Goal: Task Accomplishment & Management: Manage account settings

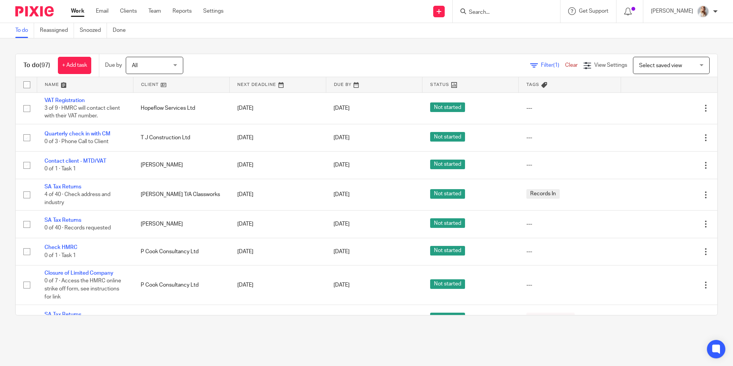
scroll to position [575, 0]
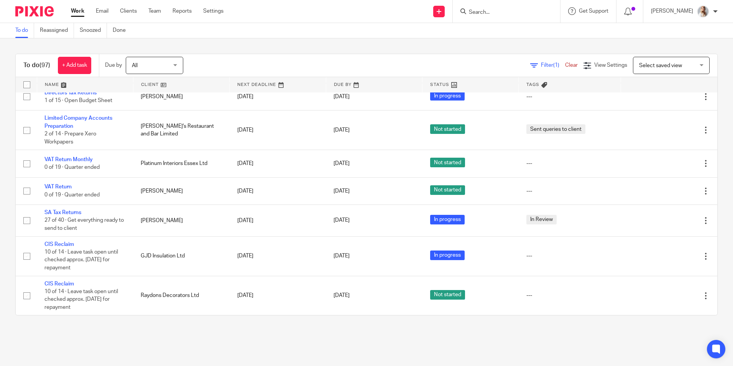
click at [499, 12] on input "Search" at bounding box center [502, 12] width 69 height 7
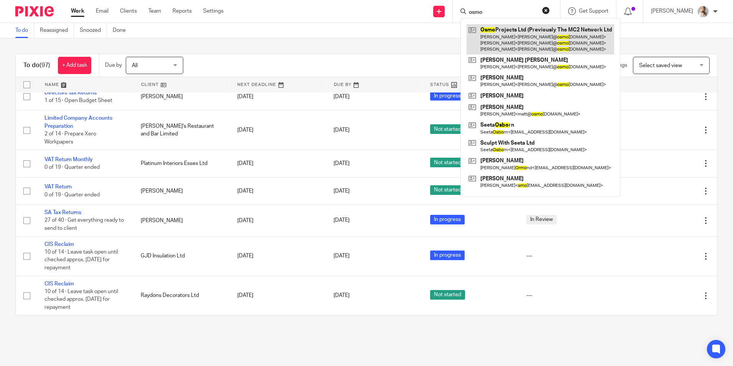
type input "osmo"
click at [509, 30] on link at bounding box center [541, 39] width 148 height 30
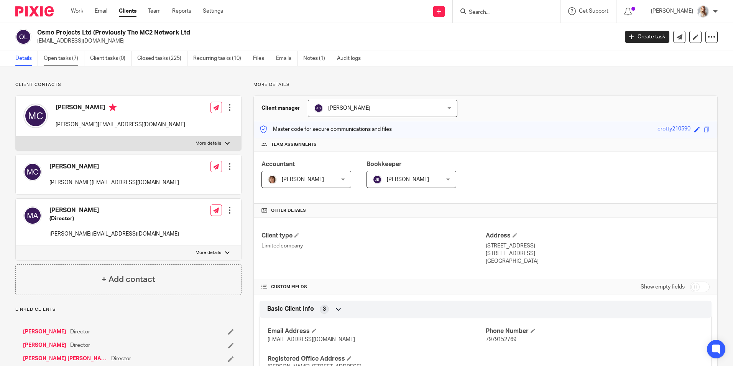
click at [69, 64] on link "Open tasks (7)" at bounding box center [64, 58] width 41 height 15
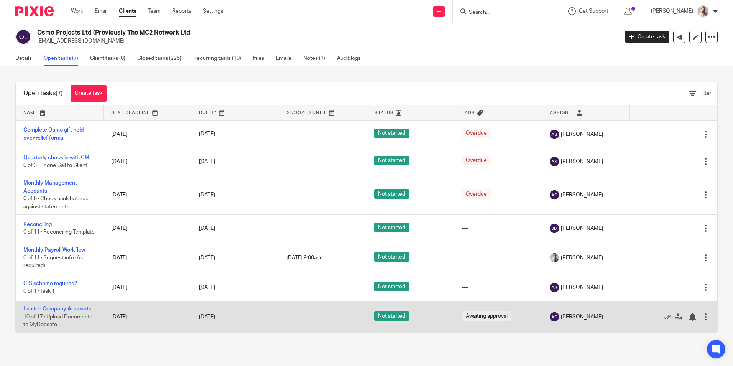
drag, startPoint x: 79, startPoint y: 308, endPoint x: 77, endPoint y: 312, distance: 4.8
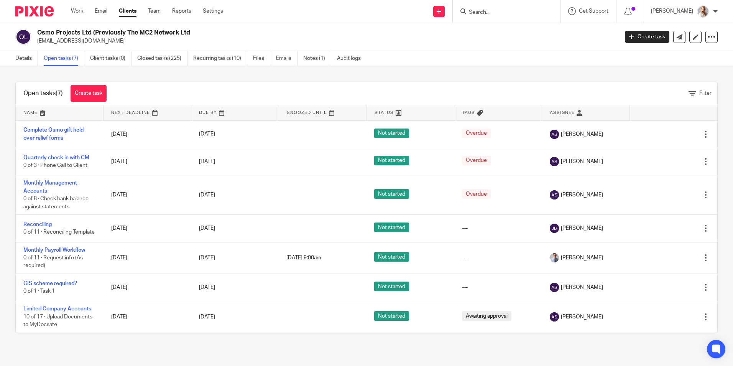
click at [498, 16] on div at bounding box center [506, 11] width 107 height 23
click at [487, 13] on input "Search" at bounding box center [502, 12] width 69 height 7
type input "ewr"
click at [497, 38] on link at bounding box center [532, 33] width 130 height 18
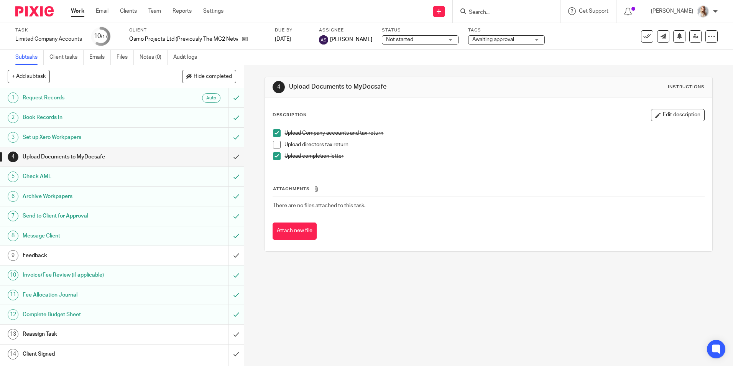
click at [481, 43] on span "Awaiting approval" at bounding box center [502, 40] width 58 height 8
click at [424, 60] on div "Subtasks Client tasks Emails Files Notes (0) Audit logs" at bounding box center [366, 57] width 733 height 15
click at [514, 43] on span "Awaiting approval" at bounding box center [502, 40] width 58 height 8
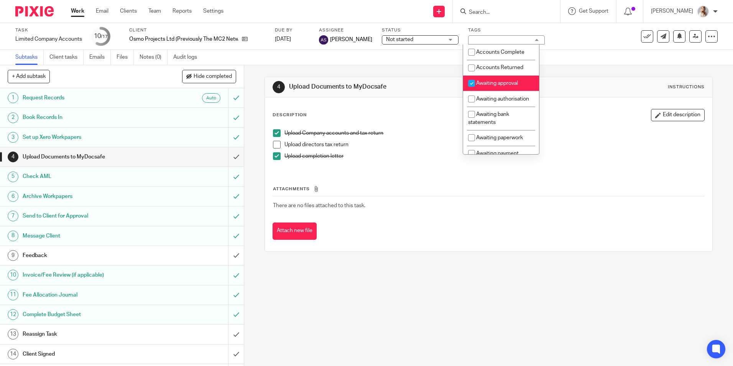
click at [503, 82] on span "Awaiting approval" at bounding box center [497, 83] width 42 height 5
checkbox input "false"
click at [635, 35] on div "See template in use Advanced task editor Copy task Change schedule Delete" at bounding box center [659, 36] width 117 height 12
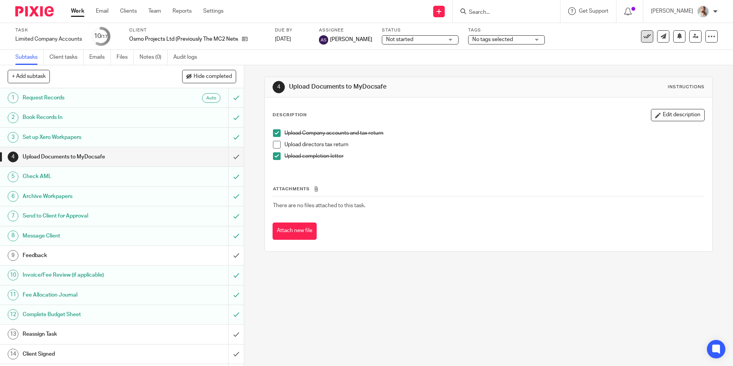
click at [644, 37] on icon at bounding box center [648, 37] width 8 height 8
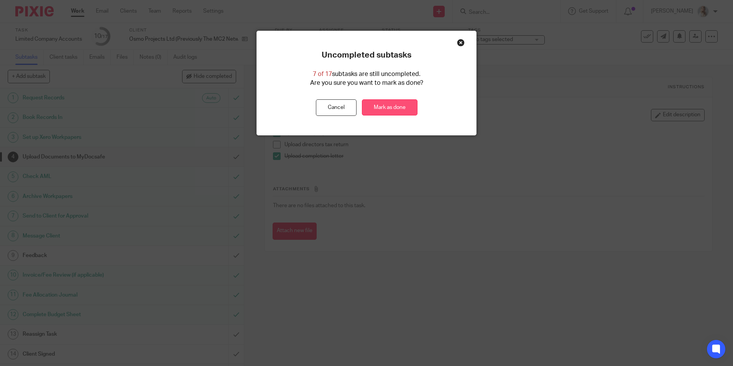
click at [404, 104] on link "Mark as done" at bounding box center [390, 107] width 56 height 16
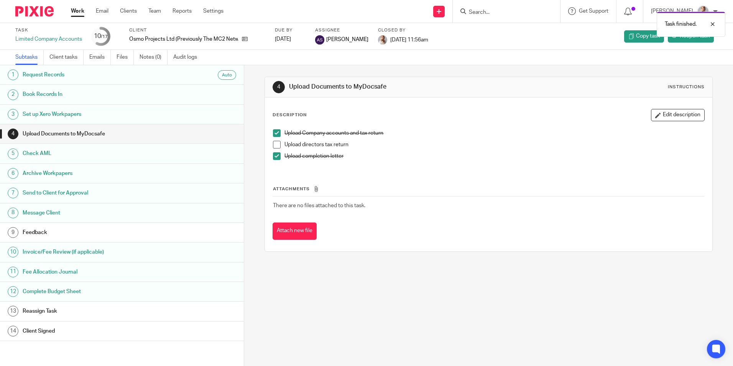
click at [498, 8] on div "Task finished." at bounding box center [546, 22] width 359 height 29
click at [498, 9] on div "Task finished." at bounding box center [546, 22] width 359 height 29
click at [499, 13] on div "Task finished." at bounding box center [546, 22] width 359 height 29
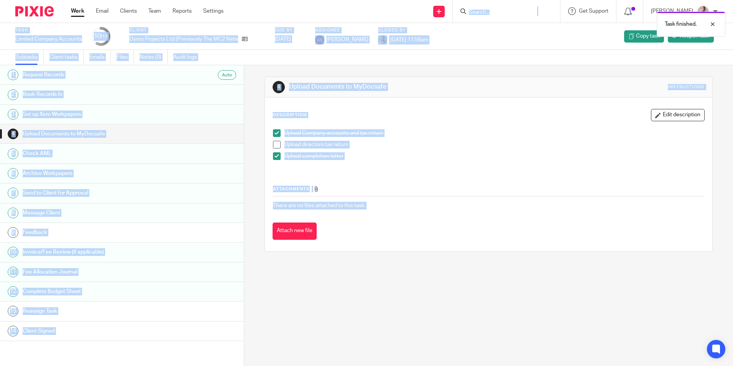
click at [489, 8] on body "Work Email Clients Team Reports Settings Work Email Clients Team Reports Settin…" at bounding box center [366, 183] width 733 height 366
drag, startPoint x: 489, startPoint y: 8, endPoint x: 484, endPoint y: 16, distance: 10.0
click at [484, 16] on div "Task finished." at bounding box center [546, 22] width 359 height 29
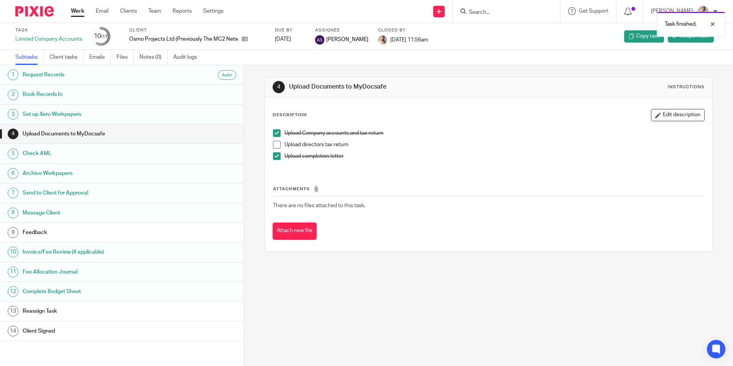
click at [485, 8] on div "Task finished." at bounding box center [546, 22] width 359 height 29
click at [483, 14] on div "Task finished." at bounding box center [546, 22] width 359 height 29
click at [483, 13] on div "Task finished." at bounding box center [546, 22] width 359 height 29
click at [496, 31] on div "Task finished." at bounding box center [546, 22] width 359 height 29
click at [484, 9] on div "Task finished." at bounding box center [546, 22] width 359 height 29
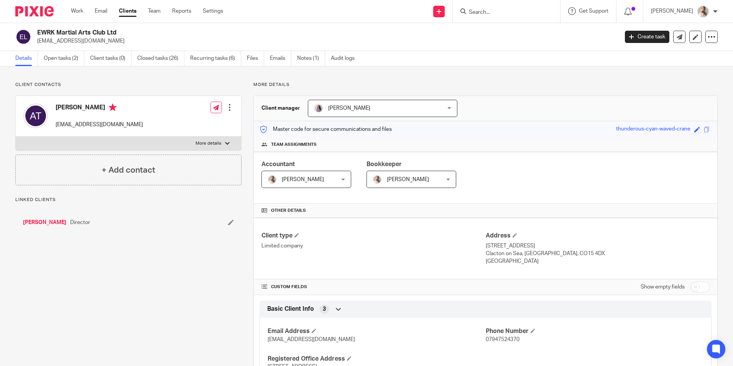
click at [51, 62] on link "Open tasks (2)" at bounding box center [64, 58] width 41 height 15
click at [56, 57] on link "Open tasks (2)" at bounding box center [64, 58] width 41 height 15
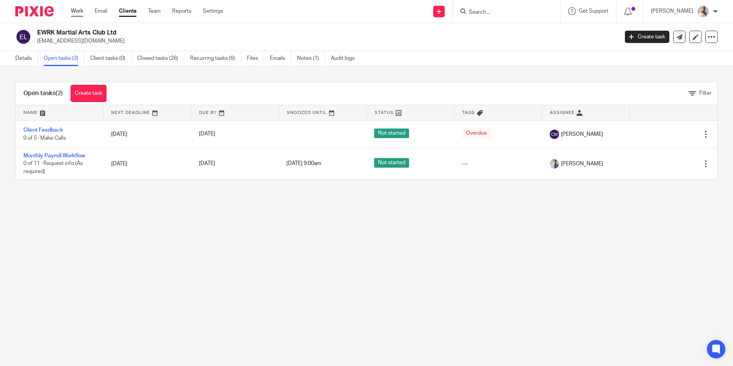
click at [78, 11] on link "Work" at bounding box center [77, 11] width 12 height 8
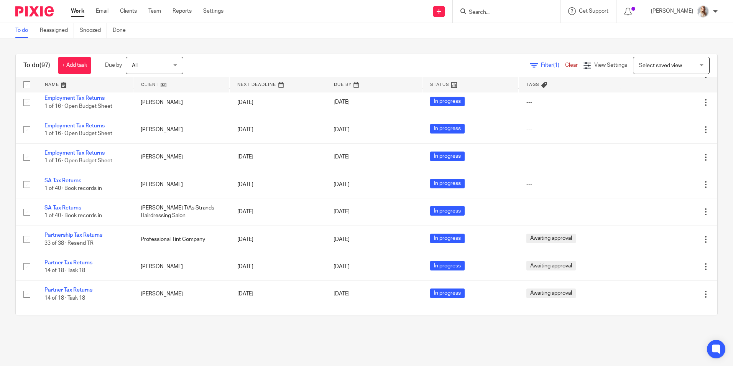
scroll to position [1764, 0]
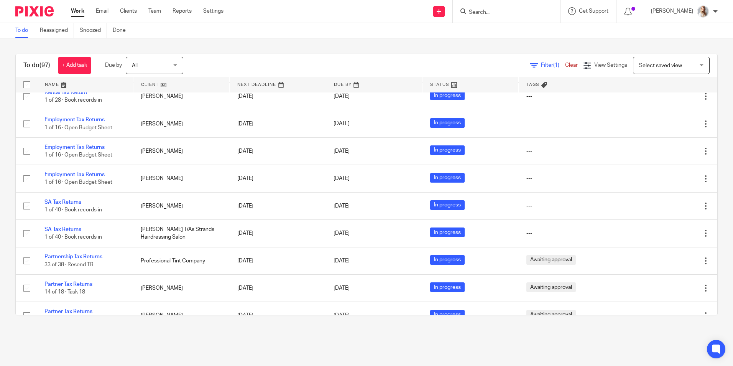
click at [488, 12] on input "Search" at bounding box center [502, 12] width 69 height 7
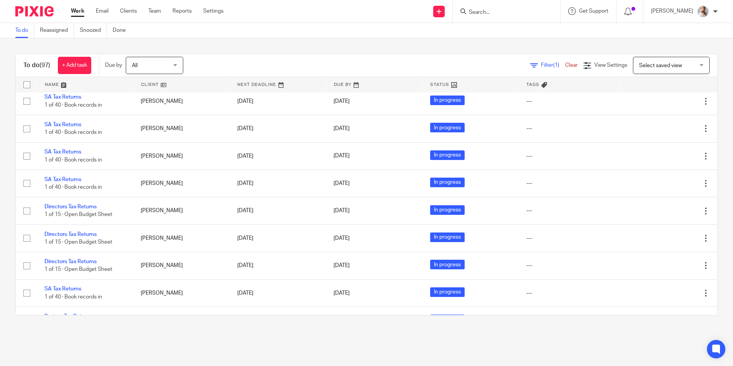
scroll to position [2301, 0]
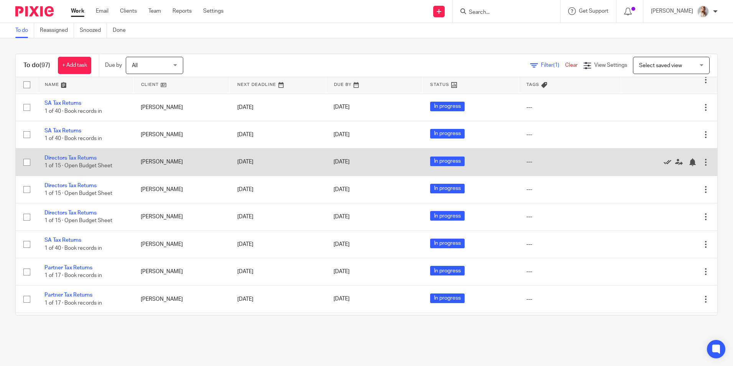
click at [664, 161] on icon at bounding box center [668, 162] width 8 height 8
click at [664, 160] on icon at bounding box center [668, 162] width 8 height 8
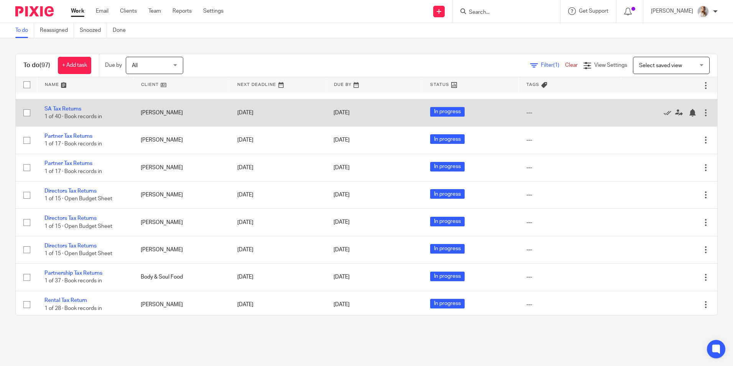
scroll to position [2340, 0]
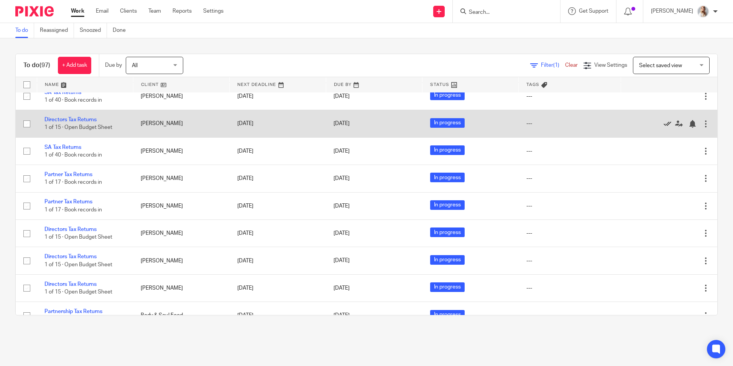
click at [664, 124] on icon at bounding box center [668, 124] width 8 height 8
click at [664, 123] on icon at bounding box center [668, 124] width 8 height 8
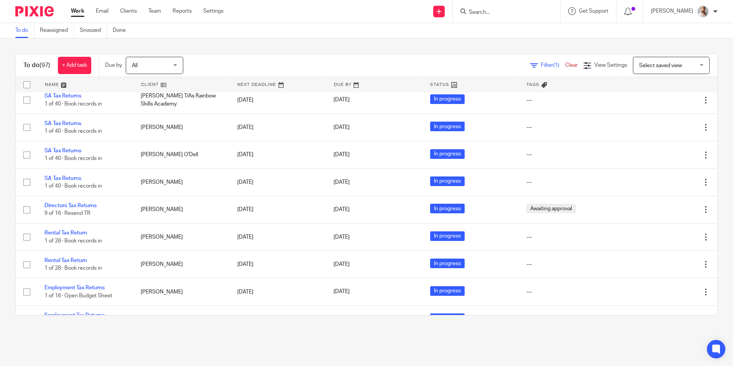
scroll to position [1583, 0]
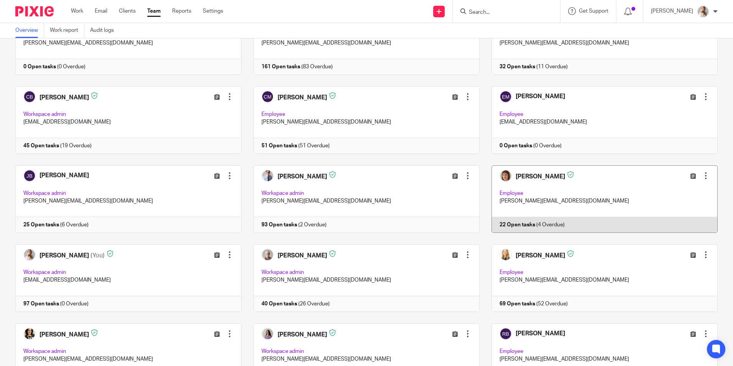
scroll to position [77, 0]
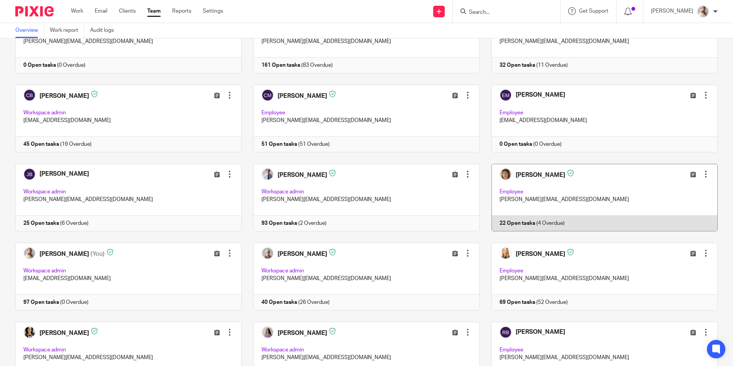
click at [584, 204] on link at bounding box center [599, 198] width 238 height 68
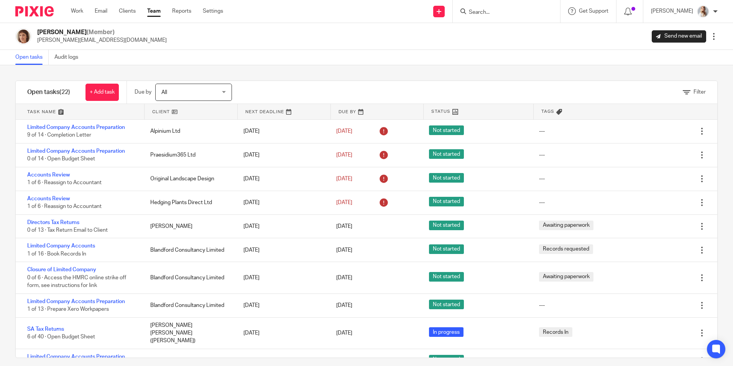
click at [506, 14] on input "Search" at bounding box center [502, 12] width 69 height 7
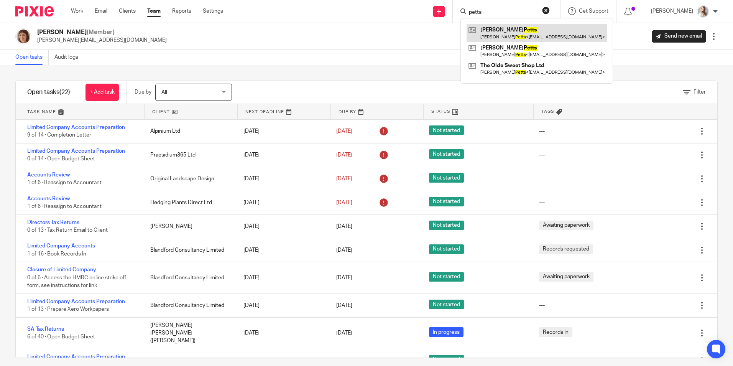
type input "petts"
click at [508, 40] on link at bounding box center [537, 33] width 140 height 18
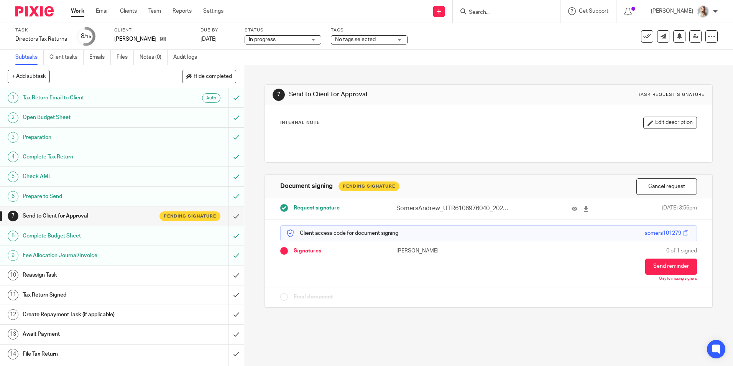
click at [360, 33] on label "Tags" at bounding box center [369, 30] width 77 height 6
click at [355, 43] on span "No tags selected" at bounding box center [364, 40] width 58 height 8
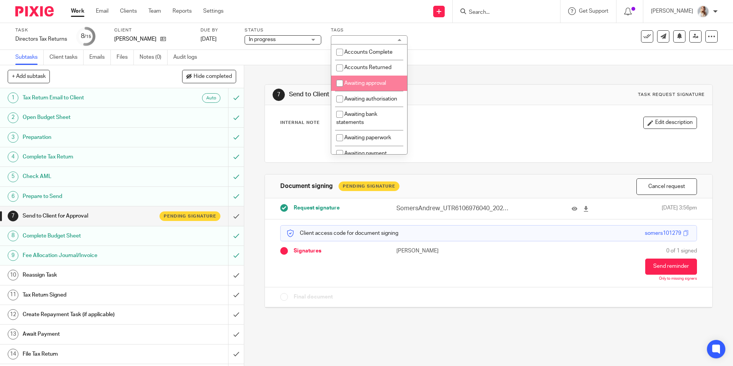
click at [351, 82] on span "Awaiting approval" at bounding box center [365, 83] width 42 height 5
checkbox input "true"
click at [412, 0] on html "Work Email Clients Team Reports Settings Work Email Clients Team Reports Settin…" at bounding box center [366, 183] width 733 height 366
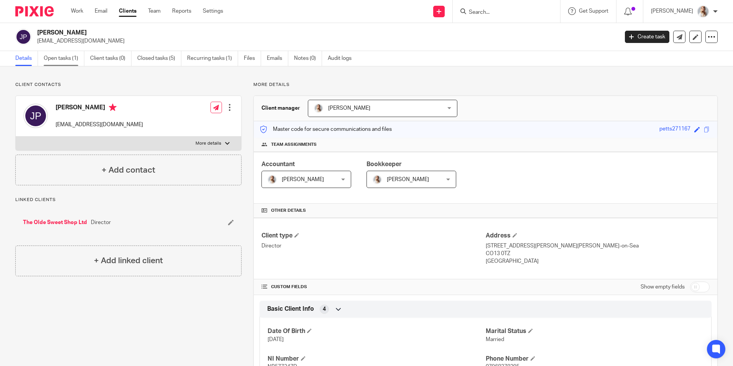
click at [71, 62] on link "Open tasks (1)" at bounding box center [64, 58] width 41 height 15
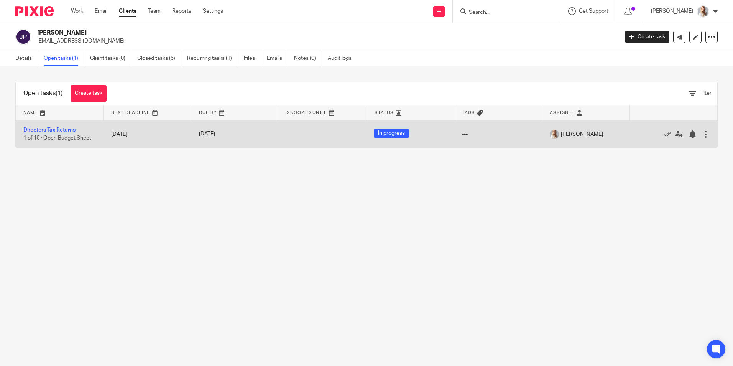
click at [65, 128] on link "Directors Tax Returns" at bounding box center [49, 129] width 52 height 5
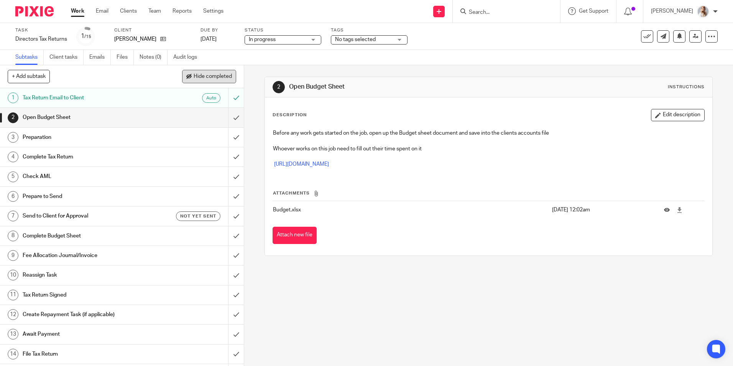
click at [209, 79] on span "Hide completed" at bounding box center [213, 77] width 38 height 6
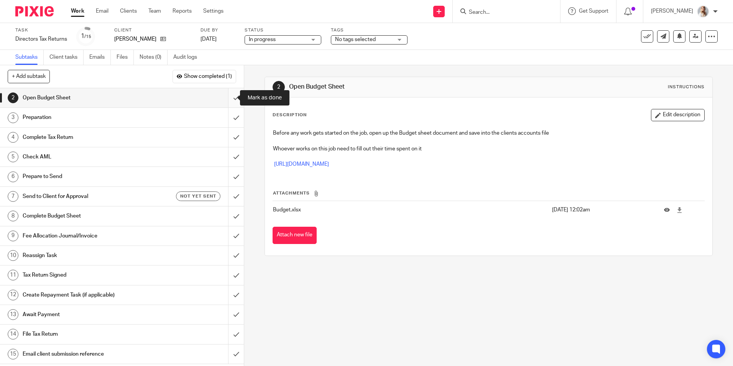
click at [226, 100] on input "submit" at bounding box center [122, 97] width 244 height 19
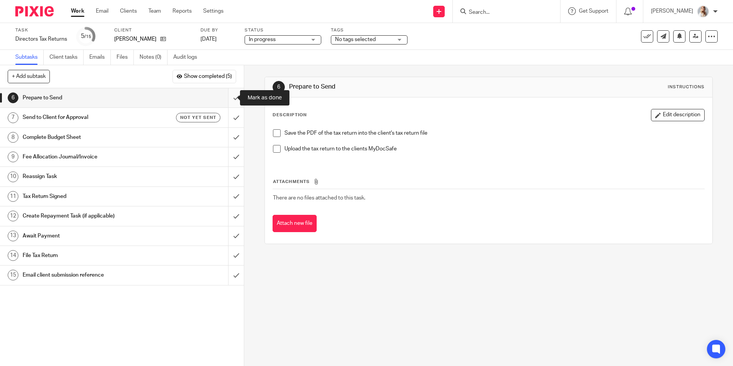
click at [231, 96] on input "submit" at bounding box center [122, 97] width 244 height 19
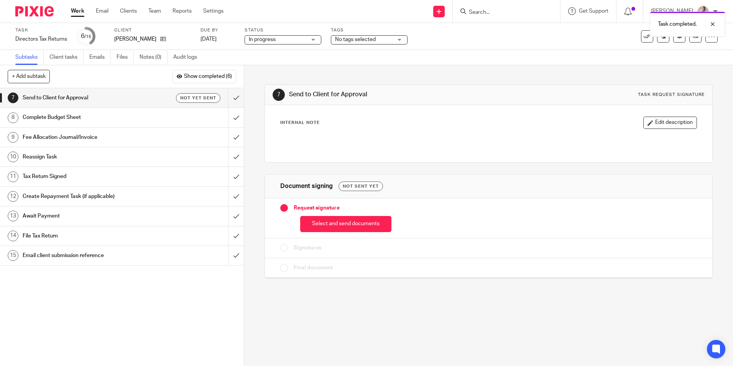
click at [334, 232] on button "Select and send documents" at bounding box center [345, 224] width 91 height 16
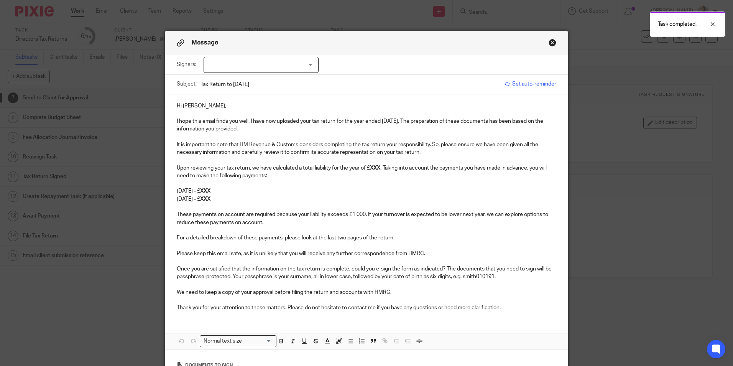
click at [253, 71] on div at bounding box center [261, 65] width 115 height 16
click at [246, 83] on li "[PERSON_NAME]" at bounding box center [258, 81] width 114 height 16
checkbox input "true"
click at [237, 106] on p "Hi Julie," at bounding box center [367, 106] width 380 height 8
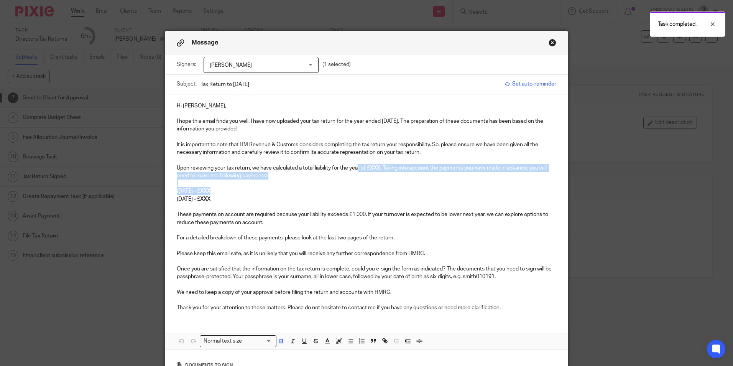
drag, startPoint x: 266, startPoint y: 194, endPoint x: 357, endPoint y: 168, distance: 94.4
click at [357, 168] on div "Hi Julie, I hope this email finds you well. I have now uploaded your tax return…" at bounding box center [366, 205] width 403 height 223
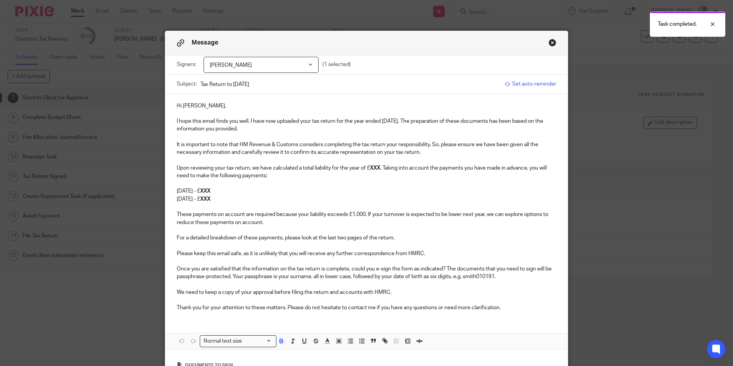
click at [260, 200] on p "31st July 2026 - £ XXX" at bounding box center [367, 199] width 380 height 8
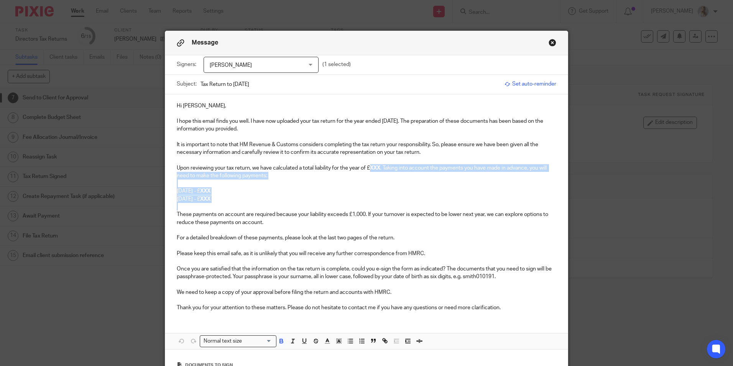
drag, startPoint x: 260, startPoint y: 200, endPoint x: 369, endPoint y: 169, distance: 114.1
click at [369, 169] on div "Hi Julie, I hope this email finds you well. I have now uploaded your tax return…" at bounding box center [366, 205] width 403 height 223
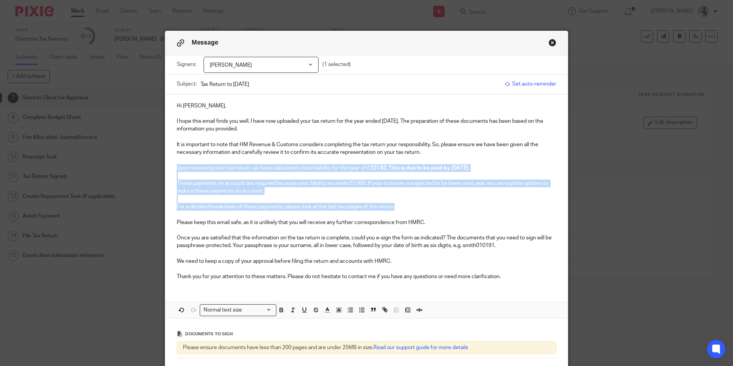
drag, startPoint x: 293, startPoint y: 202, endPoint x: 117, endPoint y: 166, distance: 179.3
click at [117, 166] on div "Message Signers: Julie Petts Julie Petts (1 selected) Subject: Tax Return to 5t…" at bounding box center [366, 183] width 733 height 366
click at [401, 209] on p "For a detailed breakdown of these payments, please look at the last two pages o…" at bounding box center [367, 207] width 380 height 8
click at [402, 208] on p "For a detailed breakdown of these payments, please look at the last two pages o…" at bounding box center [367, 207] width 380 height 8
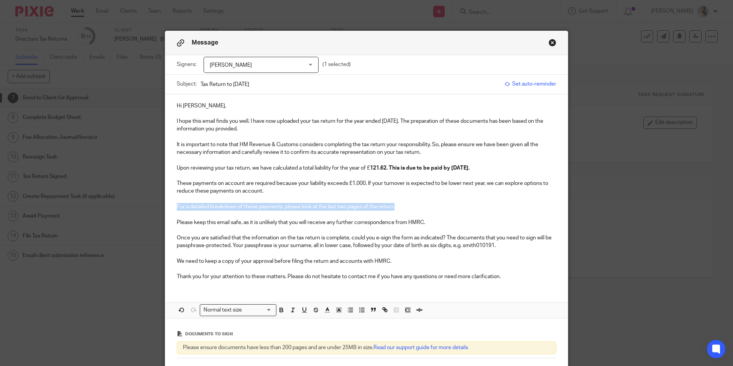
drag, startPoint x: 400, startPoint y: 208, endPoint x: 166, endPoint y: 180, distance: 236.4
click at [166, 180] on div "Hi Julie, I hope this email finds you well. I have now uploaded your tax return…" at bounding box center [366, 190] width 403 height 192
click at [376, 206] on p "For a detailed breakdown of these payments, please look at the last two pages o…" at bounding box center [367, 207] width 380 height 8
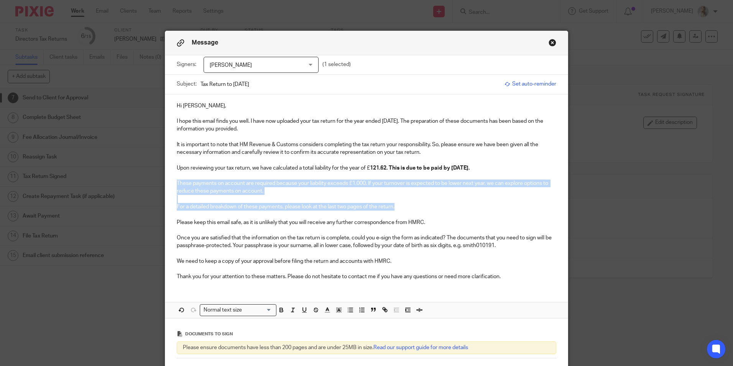
drag, startPoint x: 404, startPoint y: 207, endPoint x: 157, endPoint y: 182, distance: 248.7
click at [157, 182] on div "Message Signers: Julie Petts Julie Petts (1 selected) Subject: Tax Return to 5t…" at bounding box center [366, 183] width 733 height 366
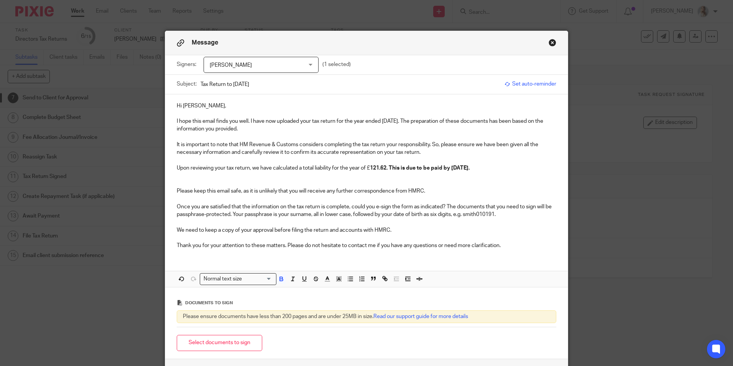
drag, startPoint x: 502, startPoint y: 168, endPoint x: 389, endPoint y: 171, distance: 114.0
click at [389, 171] on p "Upon reviewing your tax return, we have calculated a total liability for the ye…" at bounding box center [367, 168] width 380 height 8
click at [282, 277] on button "button" at bounding box center [282, 279] width 10 height 10
click at [206, 173] on p at bounding box center [367, 176] width 380 height 8
drag, startPoint x: 365, startPoint y: 169, endPoint x: 369, endPoint y: 169, distance: 4.2
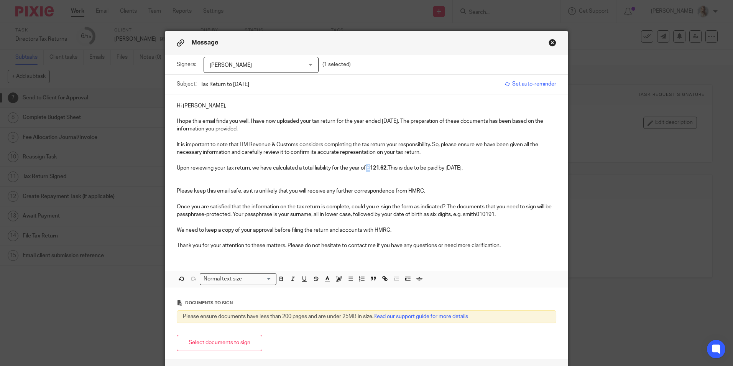
click at [369, 169] on p "Upon reviewing your tax return, we have calculated a total liability for the ye…" at bounding box center [367, 168] width 380 height 8
click at [277, 277] on button "button" at bounding box center [282, 279] width 10 height 10
click at [325, 202] on p at bounding box center [367, 199] width 380 height 8
click at [184, 178] on p at bounding box center [367, 176] width 380 height 8
click at [214, 340] on button "Select documents to sign" at bounding box center [220, 343] width 86 height 16
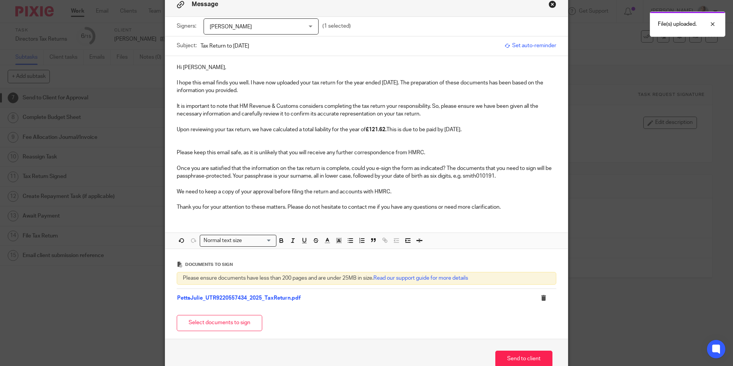
scroll to position [77, 0]
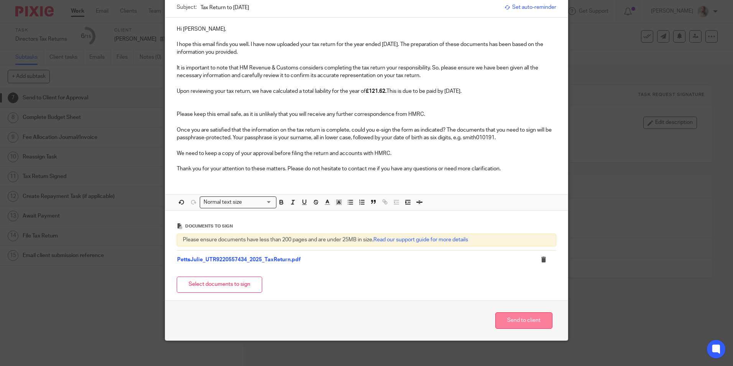
click at [501, 319] on button "Send to client" at bounding box center [524, 320] width 57 height 16
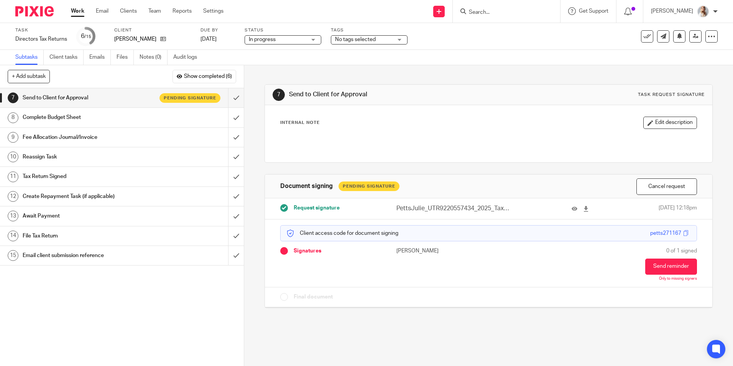
click at [363, 41] on span "No tags selected" at bounding box center [355, 39] width 41 height 5
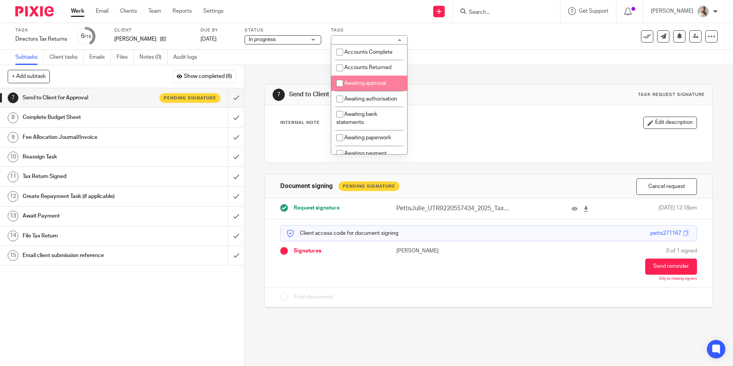
click at [358, 86] on li "Awaiting approval" at bounding box center [369, 84] width 76 height 16
checkbox input "true"
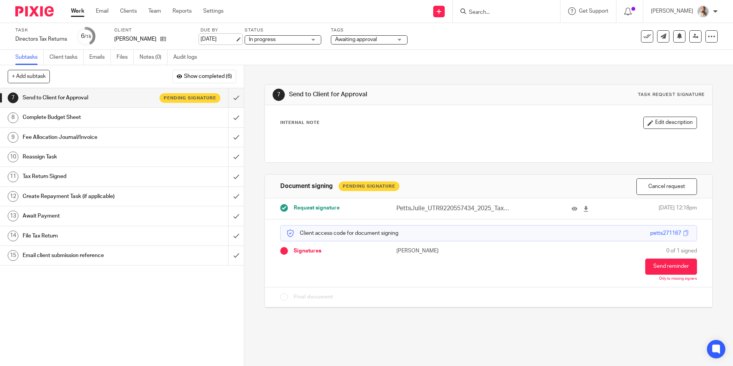
click at [225, 40] on link "[DATE]" at bounding box center [218, 39] width 35 height 8
click at [84, 14] on link "Work" at bounding box center [77, 11] width 13 height 8
